Goal: Obtain resource: Obtain resource

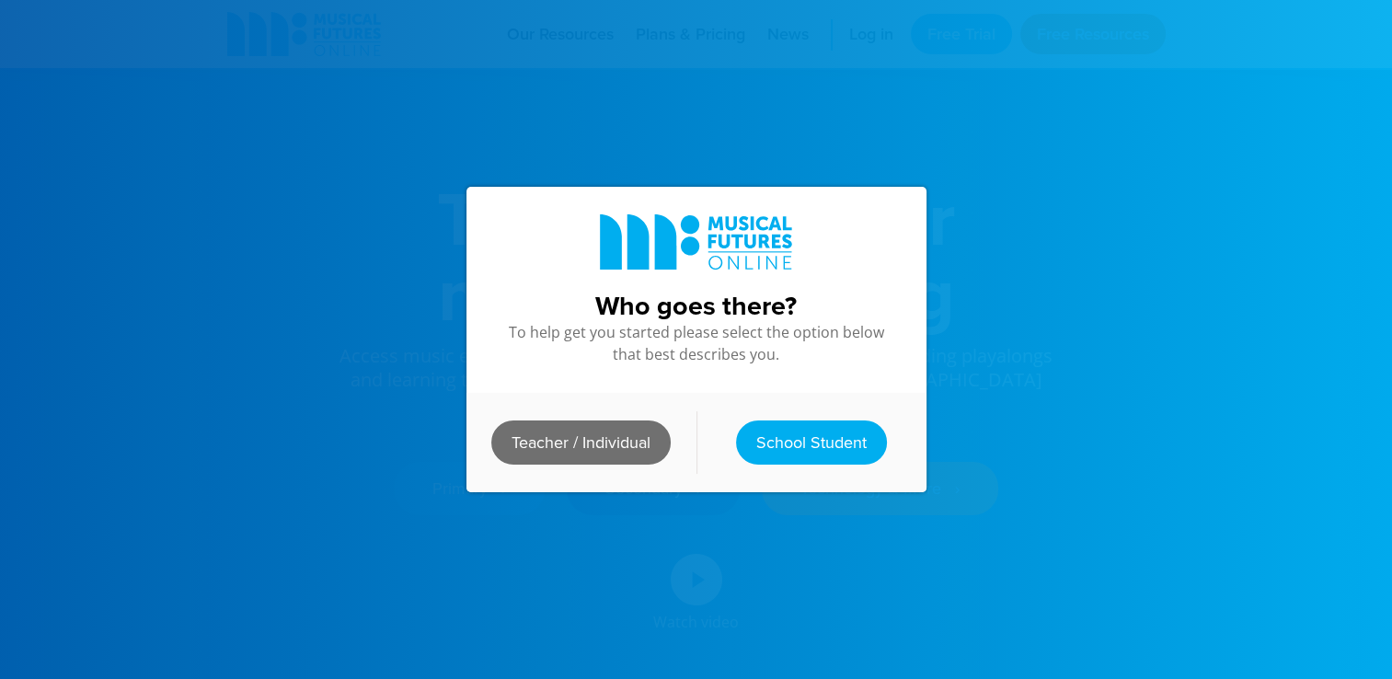
click at [603, 442] on link "Teacher / Individual" at bounding box center [580, 442] width 179 height 44
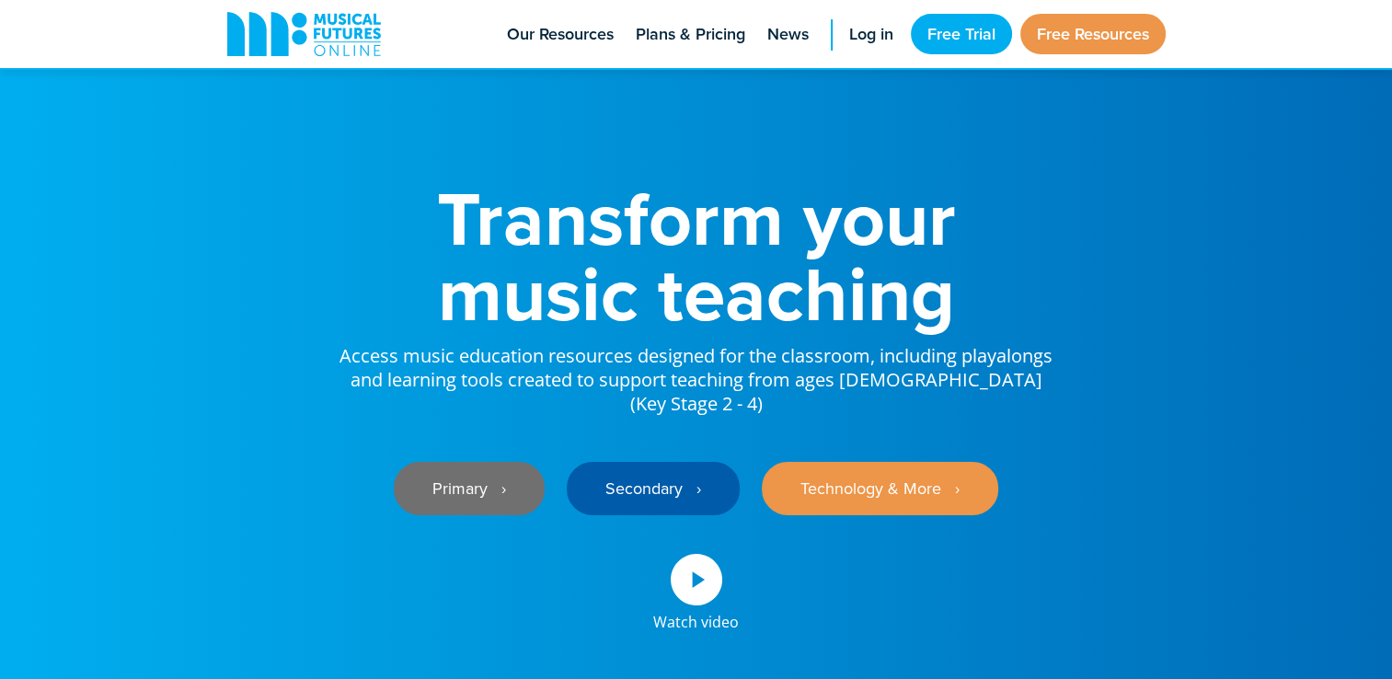
click at [471, 476] on link "Primary ‎‏‏‎ ‎ ›" at bounding box center [469, 488] width 151 height 53
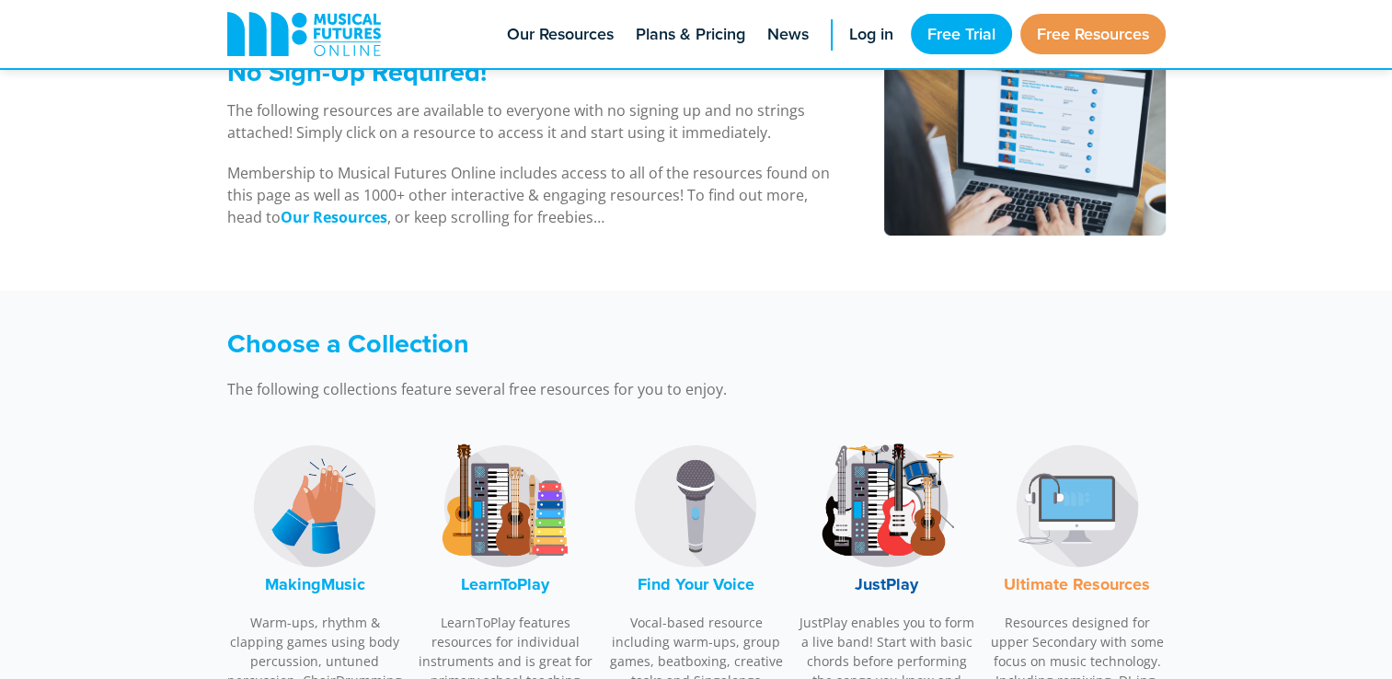
scroll to position [331, 0]
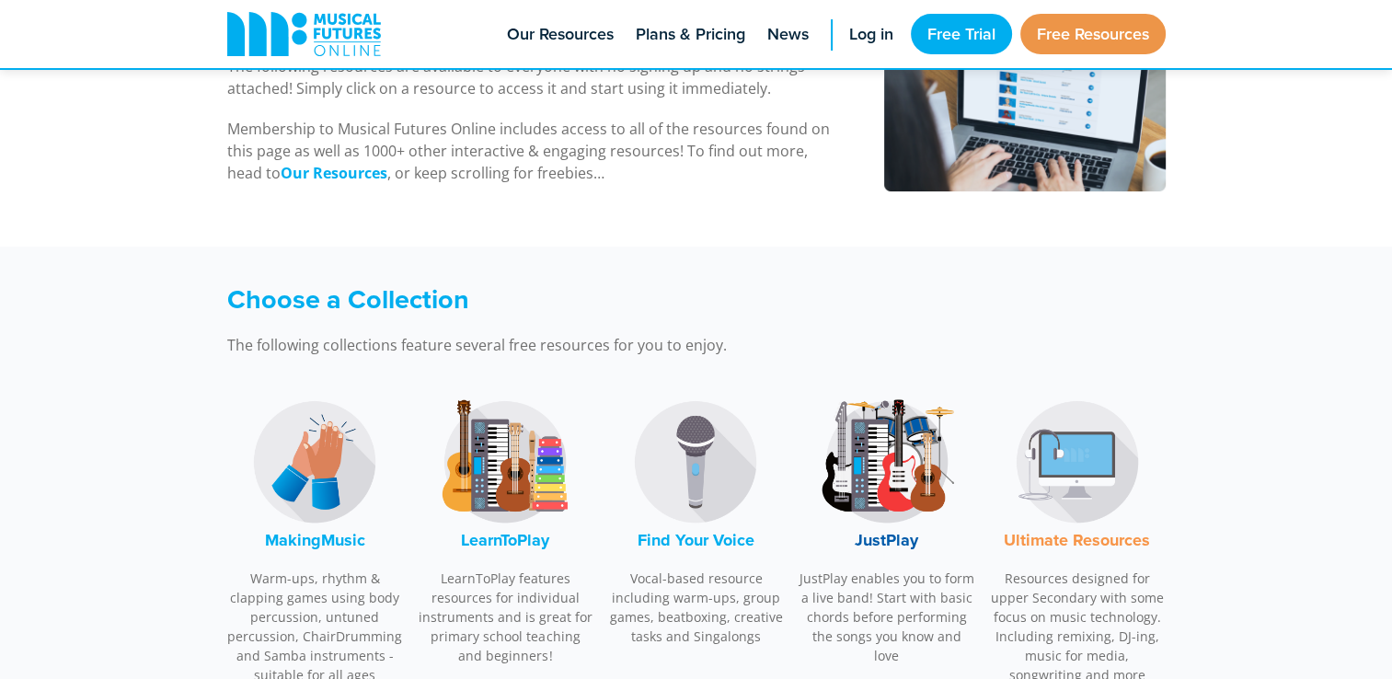
click at [501, 481] on img at bounding box center [505, 462] width 138 height 138
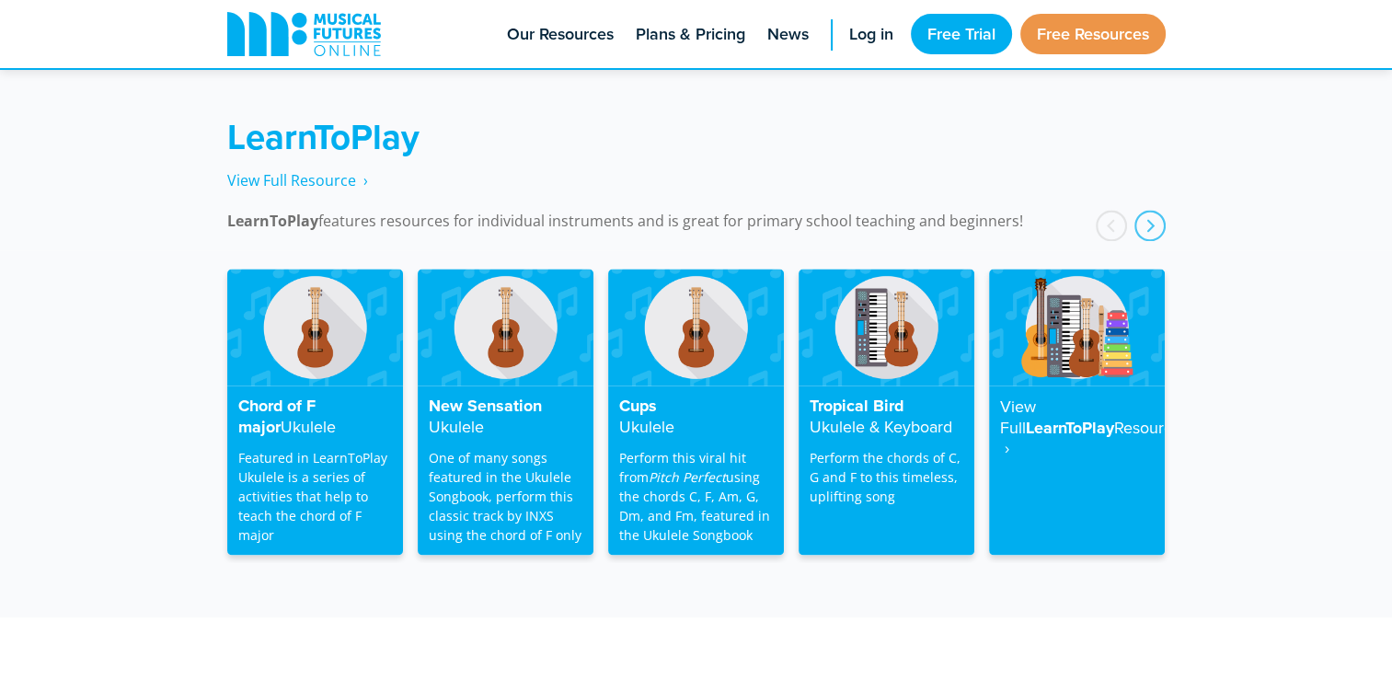
scroll to position [2951, 0]
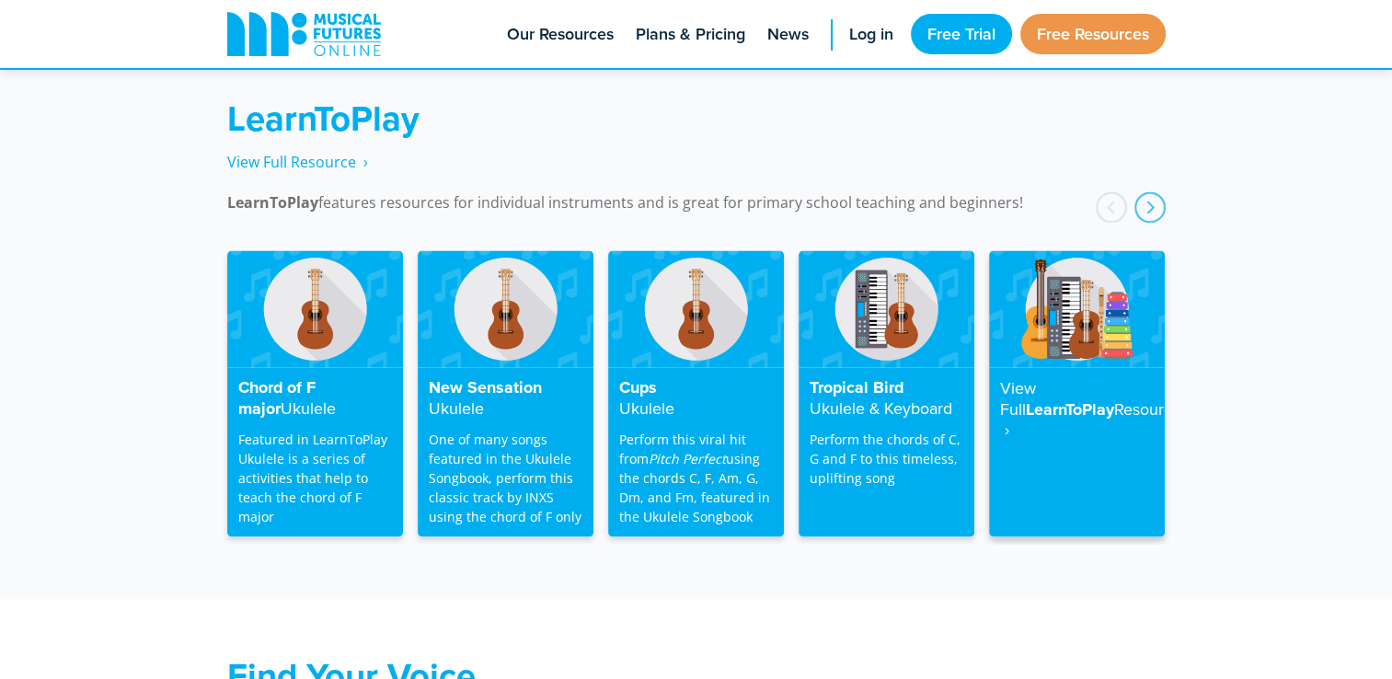
click at [1056, 403] on strong "Resource ‎ ›" at bounding box center [1090, 419] width 181 height 44
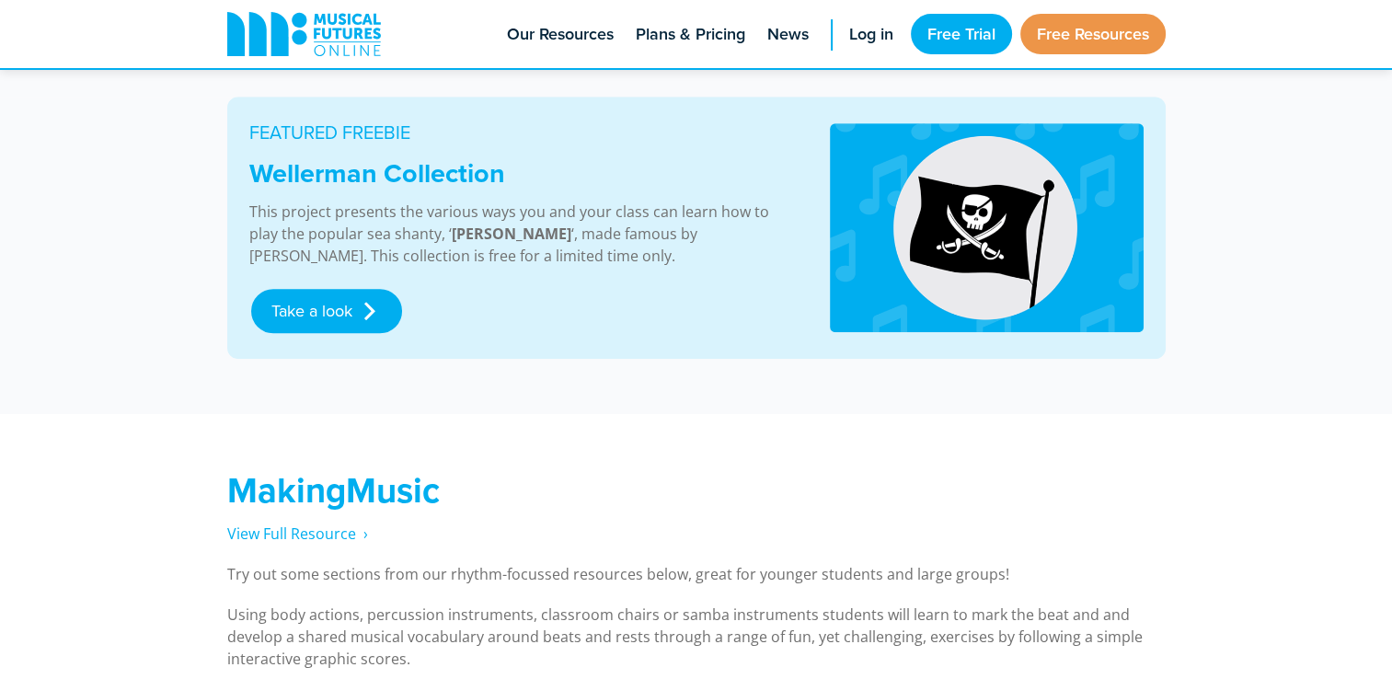
scroll to position [972, 0]
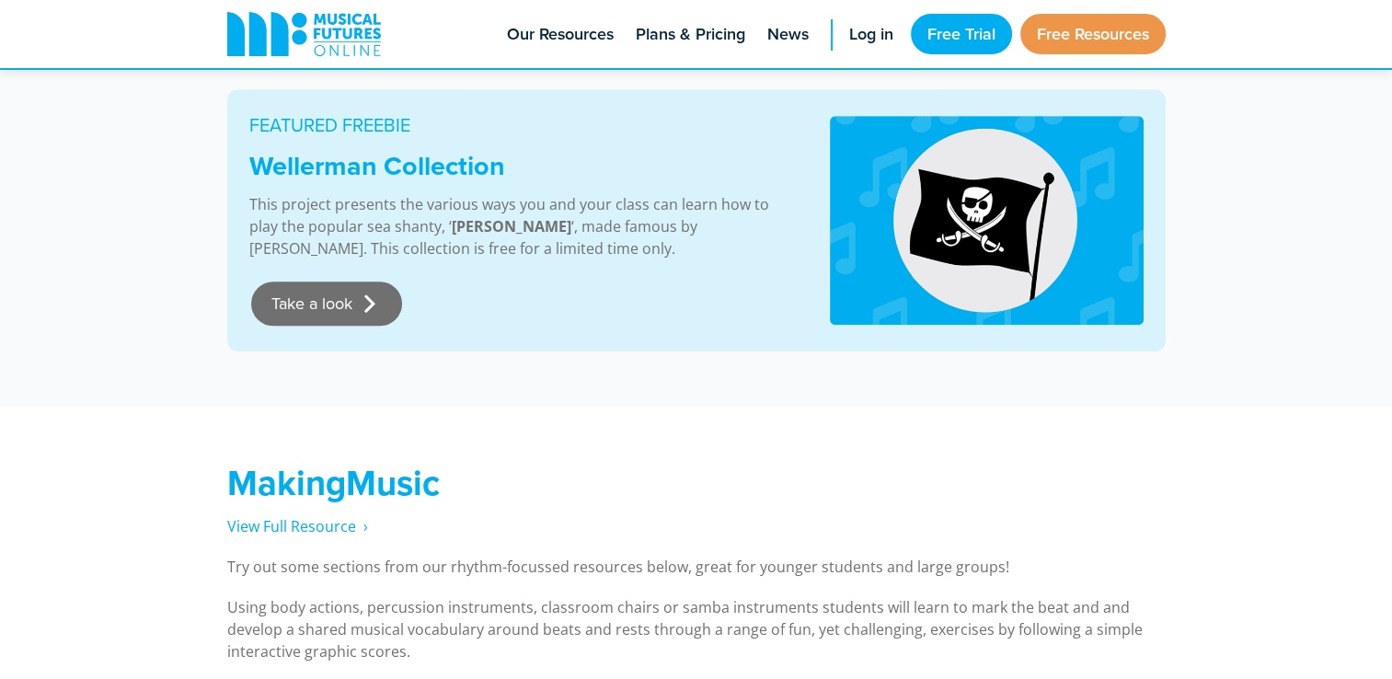
click at [328, 301] on link "Take a look" at bounding box center [326, 304] width 151 height 44
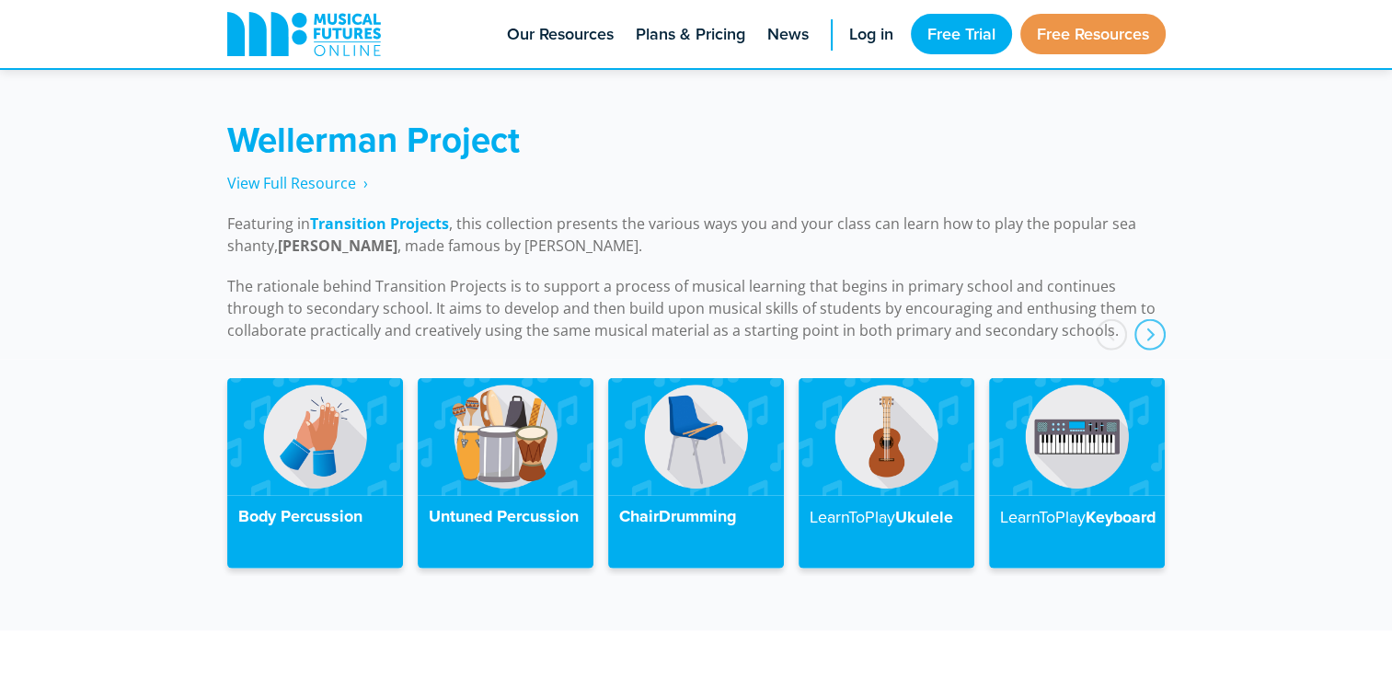
scroll to position [4148, 0]
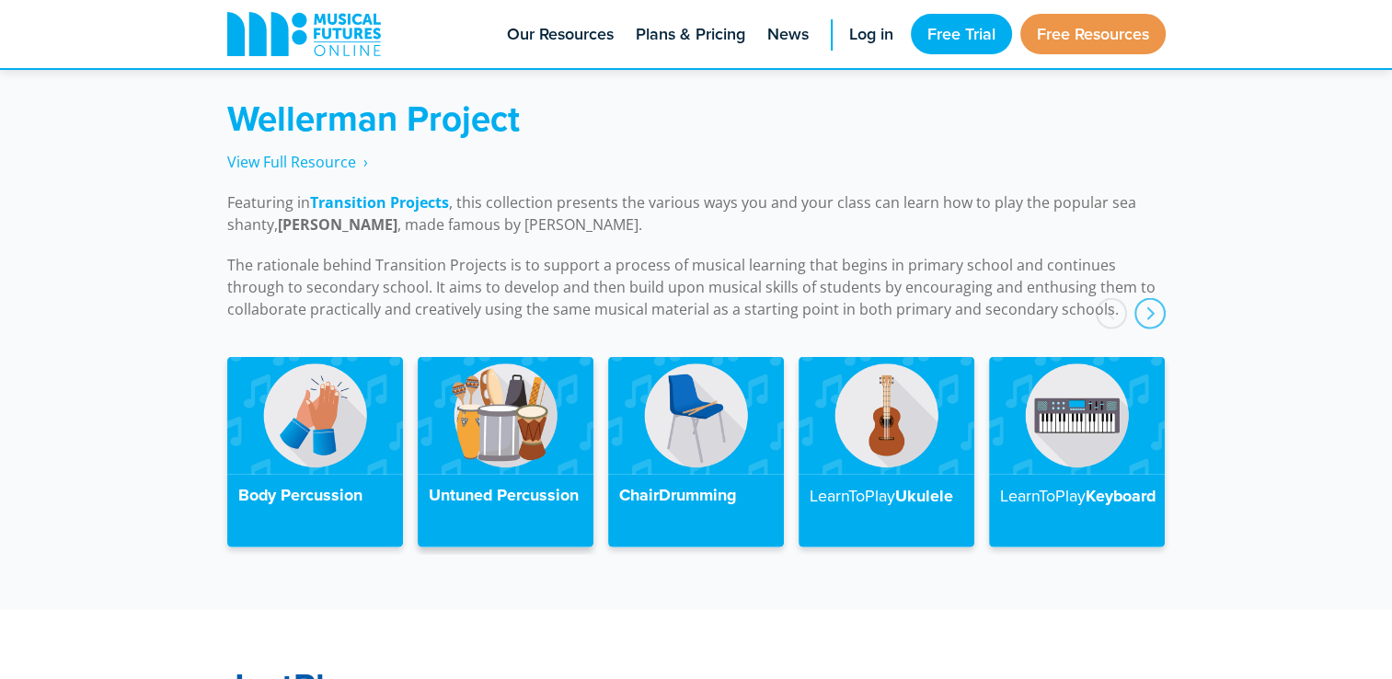
click at [487, 407] on img at bounding box center [506, 415] width 176 height 117
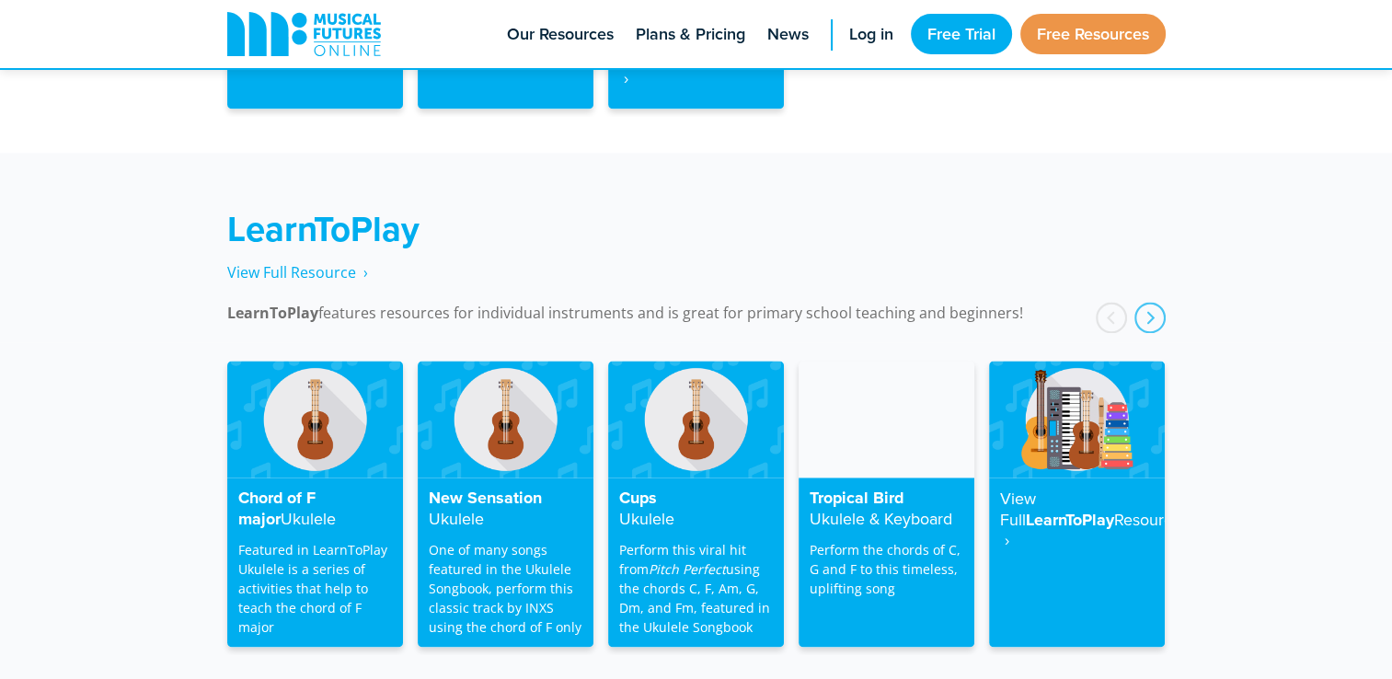
scroll to position [2929, 0]
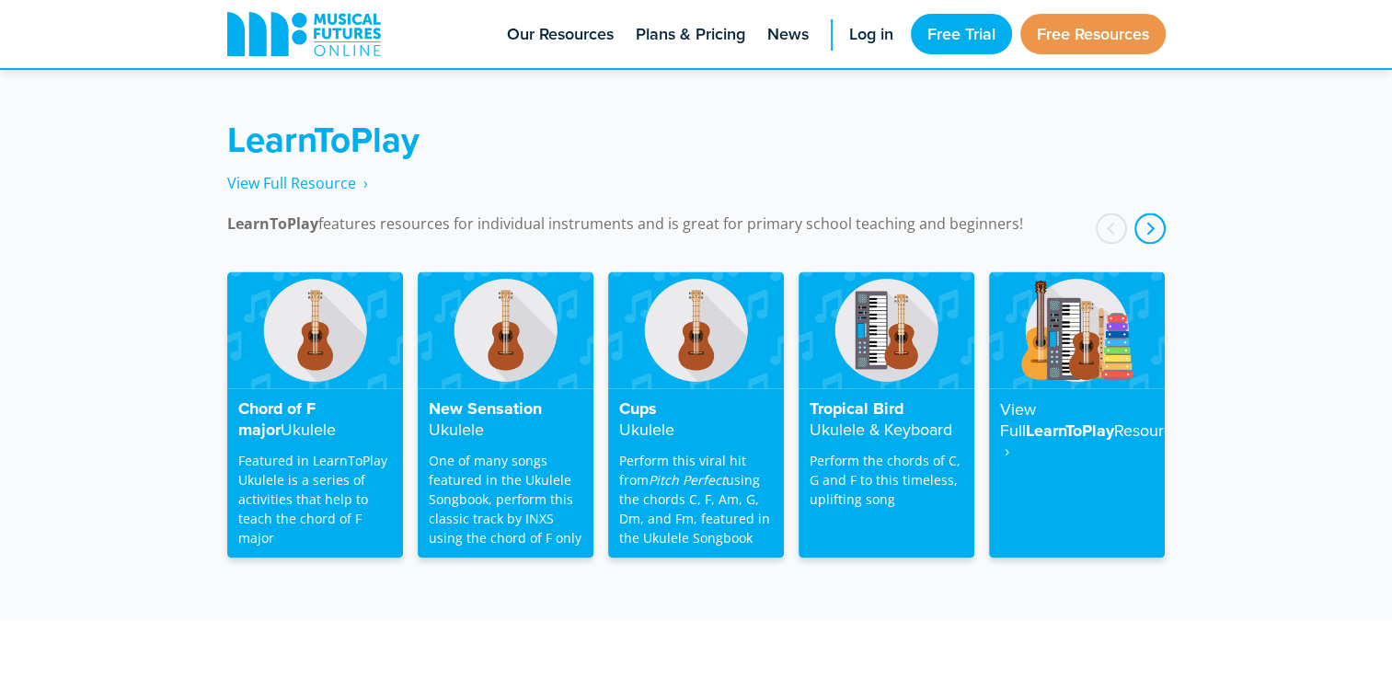
click at [1159, 213] on div "next" at bounding box center [1149, 228] width 31 height 31
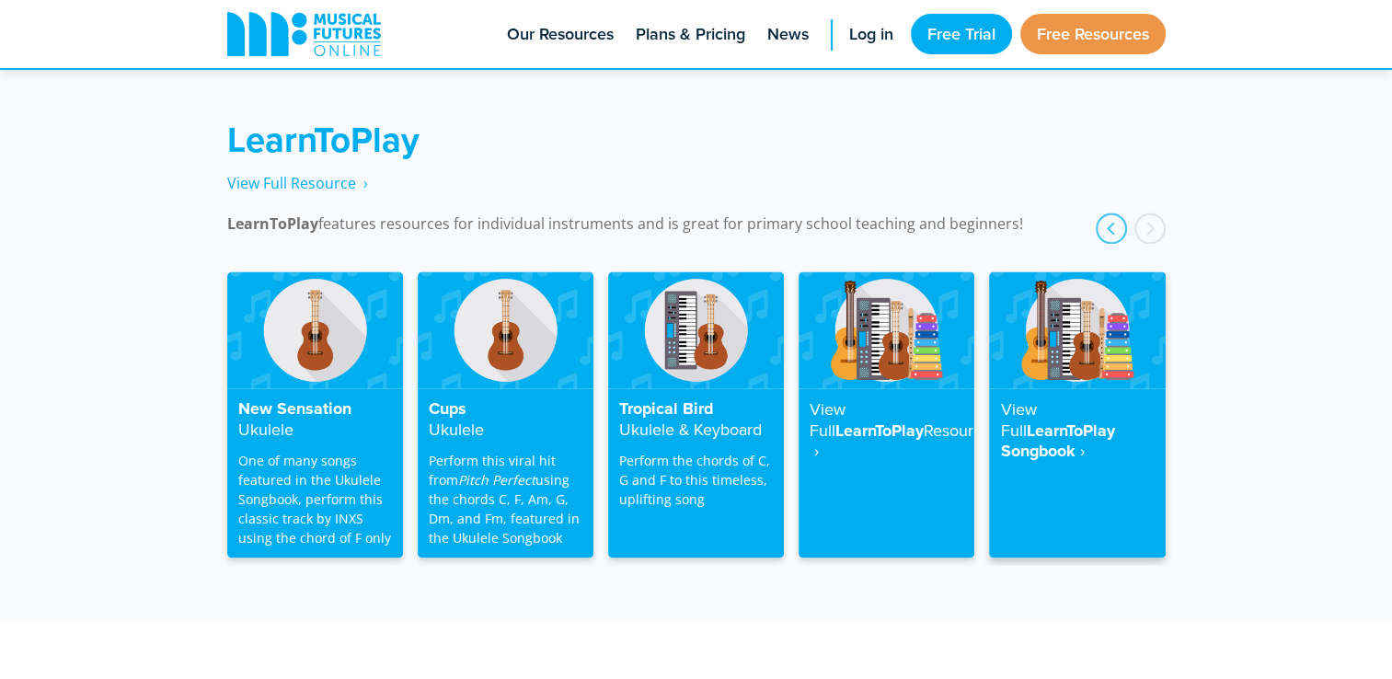
click at [1036, 397] on strong "View Full" at bounding box center [1018, 419] width 36 height 44
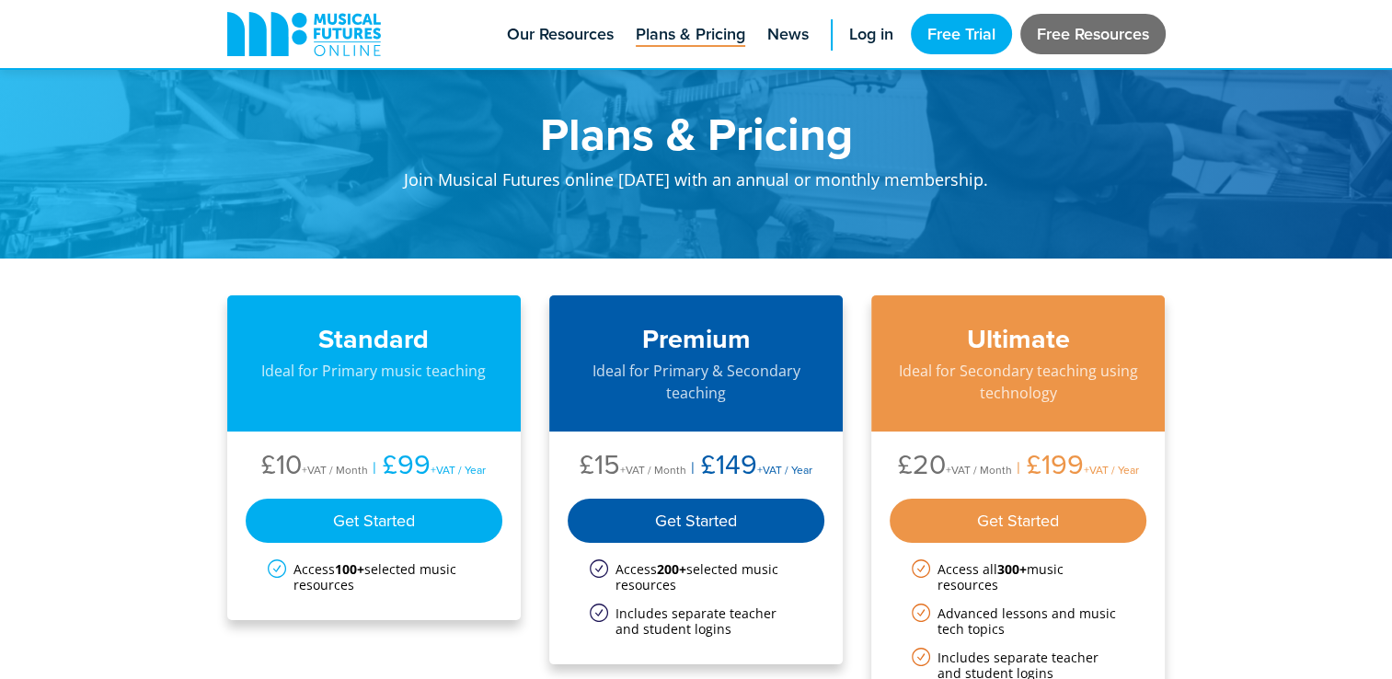
click at [1067, 35] on link "Free Resources" at bounding box center [1092, 34] width 145 height 40
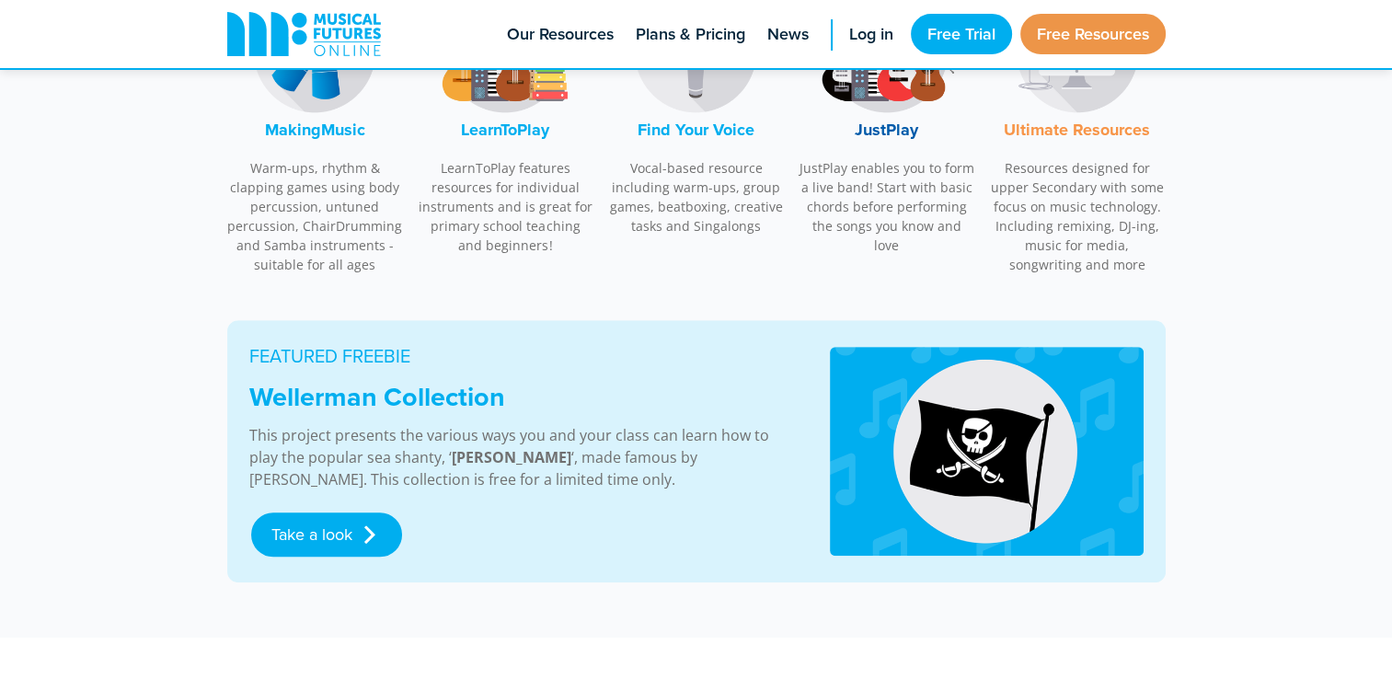
scroll to position [644, 0]
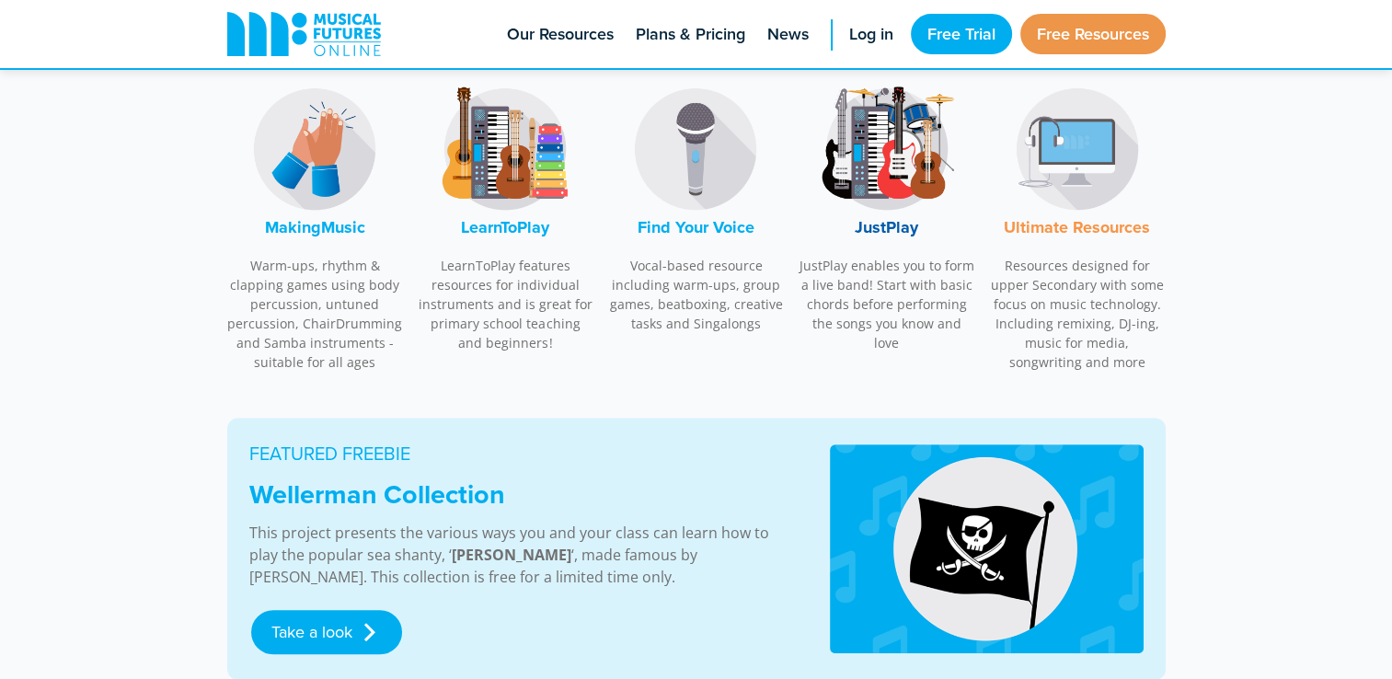
click at [319, 167] on img at bounding box center [315, 149] width 138 height 138
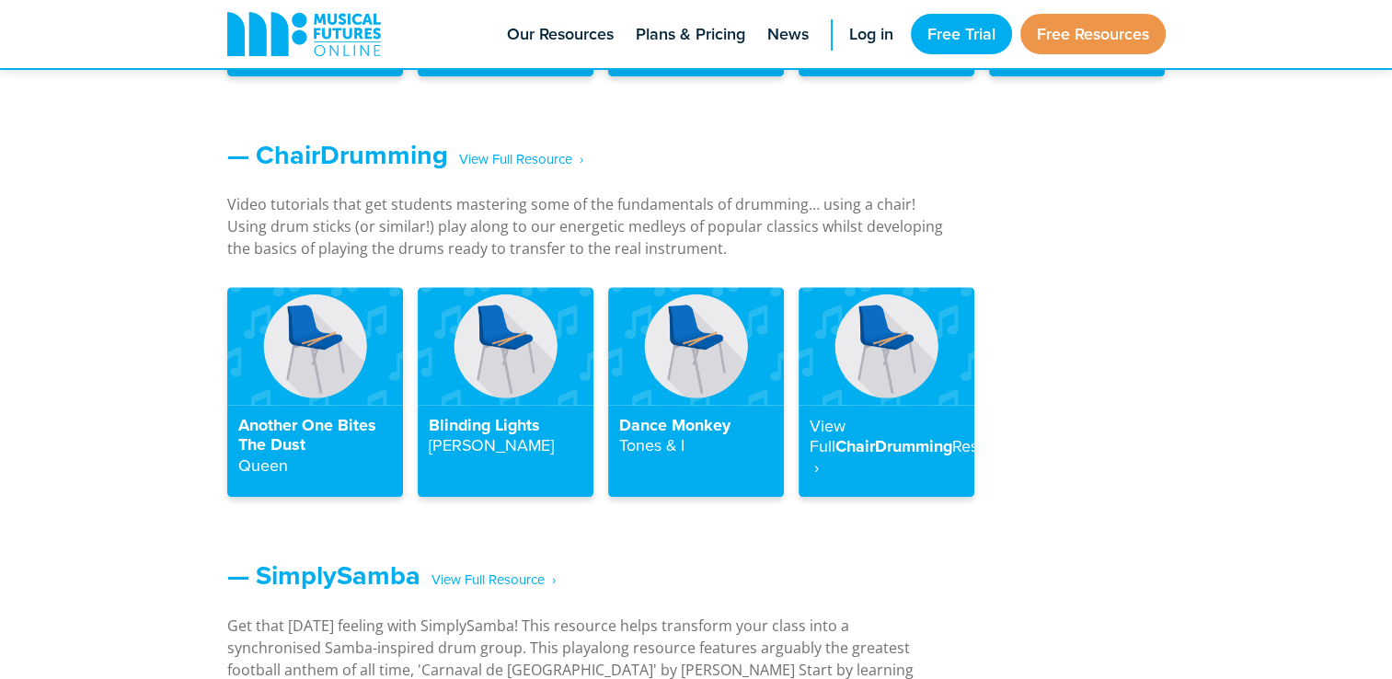
scroll to position [2061, 0]
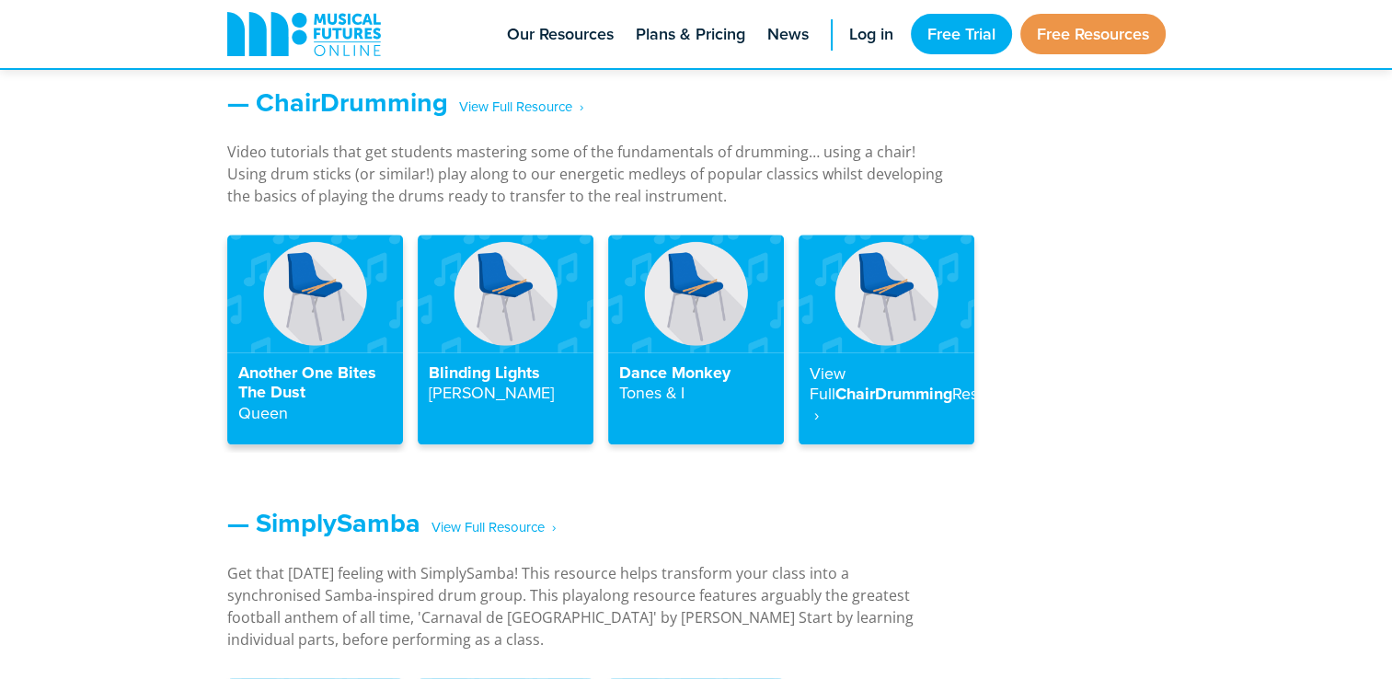
click at [327, 343] on img at bounding box center [315, 293] width 176 height 117
